Goal: Task Accomplishment & Management: Manage account settings

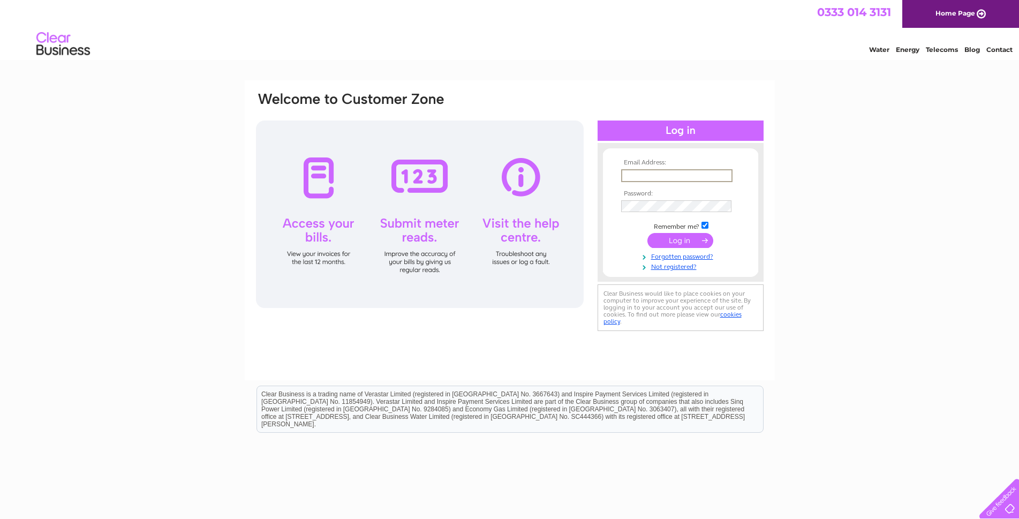
type input "hello@d2thecreativecentre.uk"
click at [680, 234] on input "submit" at bounding box center [681, 240] width 66 height 15
click at [648, 233] on input "submit" at bounding box center [681, 240] width 66 height 15
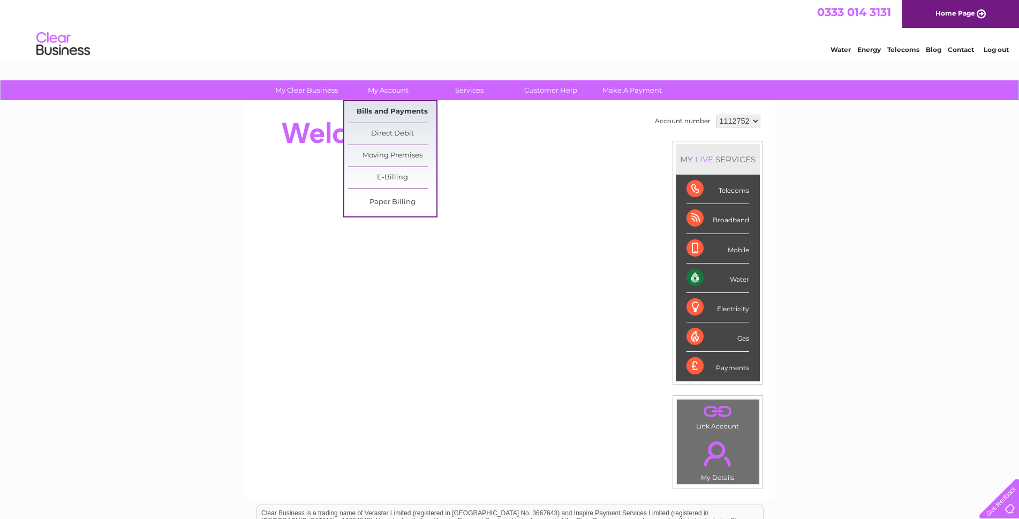
click at [395, 114] on link "Bills and Payments" at bounding box center [392, 111] width 88 height 21
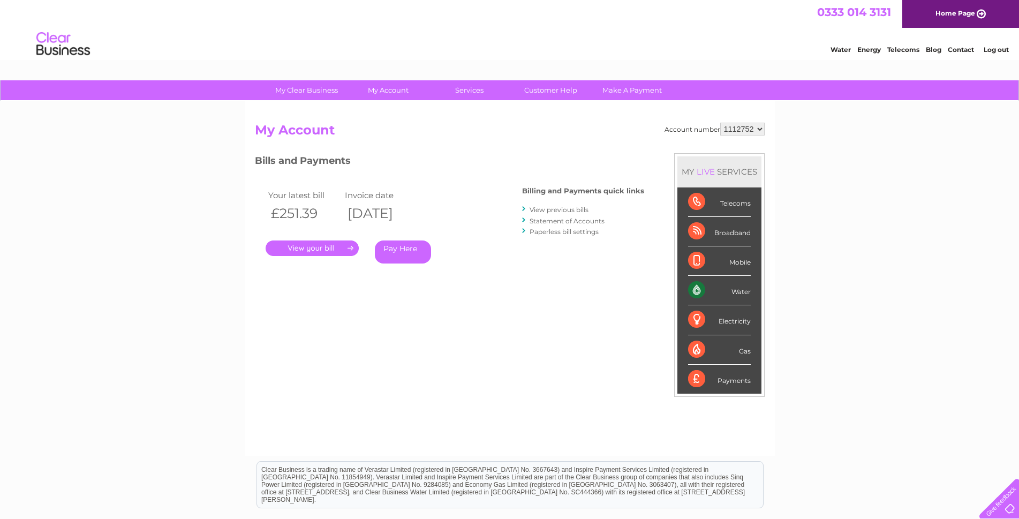
click at [555, 210] on link "View previous bills" at bounding box center [559, 210] width 59 height 8
click at [324, 247] on link "." at bounding box center [312, 249] width 93 height 16
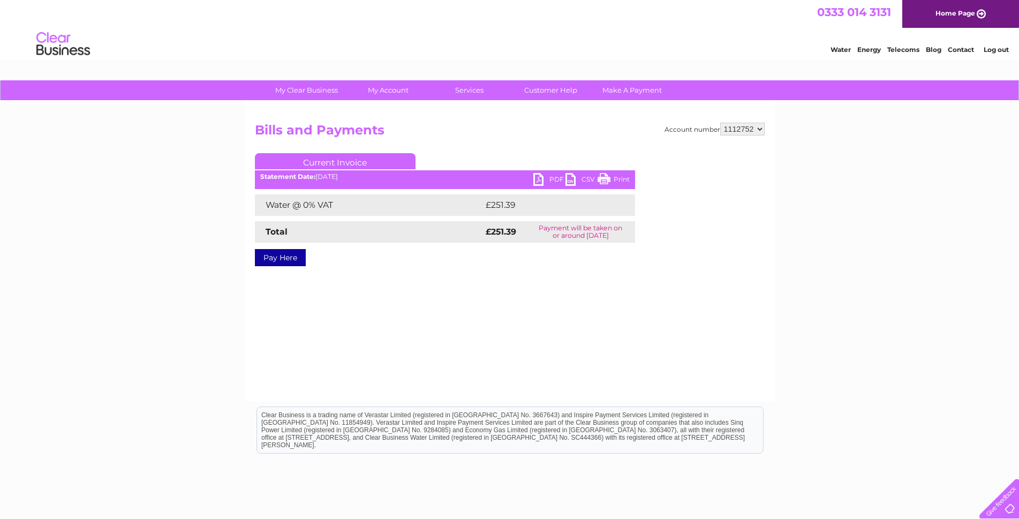
click at [619, 182] on link "Print" at bounding box center [614, 181] width 32 height 16
click at [1003, 51] on link "Log out" at bounding box center [996, 50] width 25 height 8
